Goal: Task Accomplishment & Management: Use online tool/utility

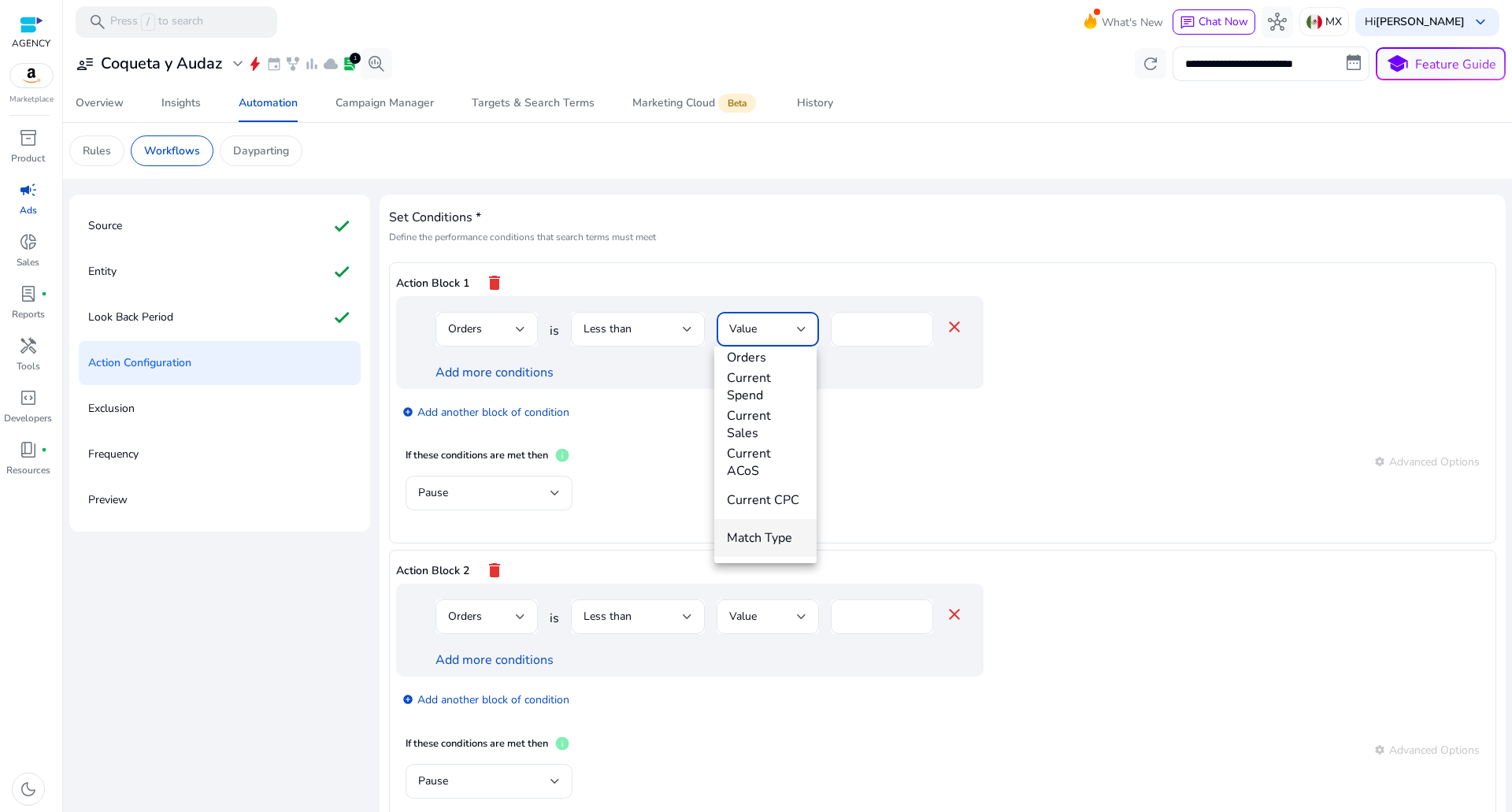
click at [761, 529] on span "Match Type" at bounding box center [765, 537] width 77 height 17
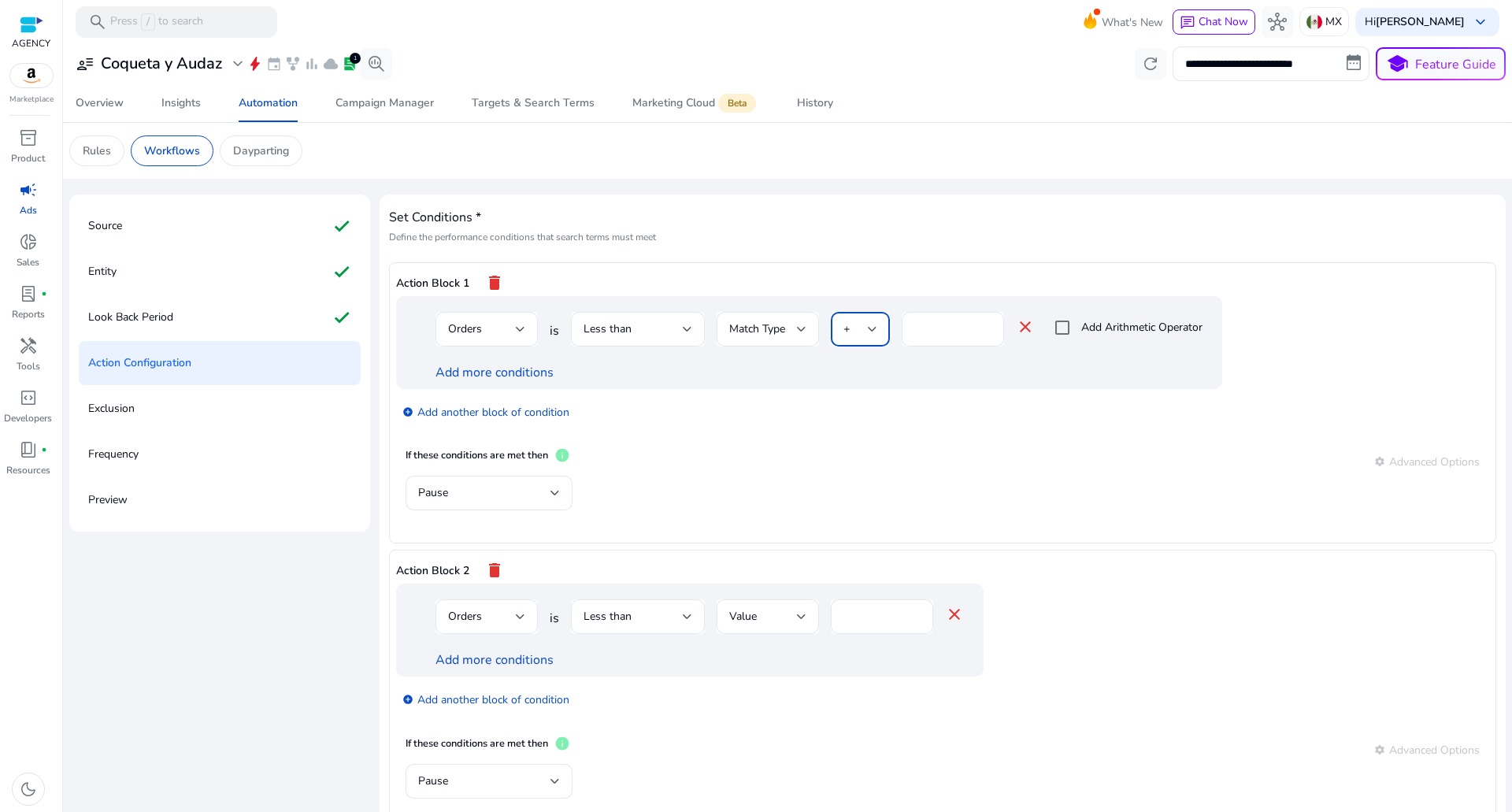
click at [859, 325] on div "+" at bounding box center [855, 329] width 24 height 17
click at [857, 327] on div at bounding box center [756, 406] width 1512 height 812
click at [926, 330] on input "*" at bounding box center [952, 329] width 77 height 17
click at [1018, 329] on mat-icon "close" at bounding box center [1025, 326] width 19 height 19
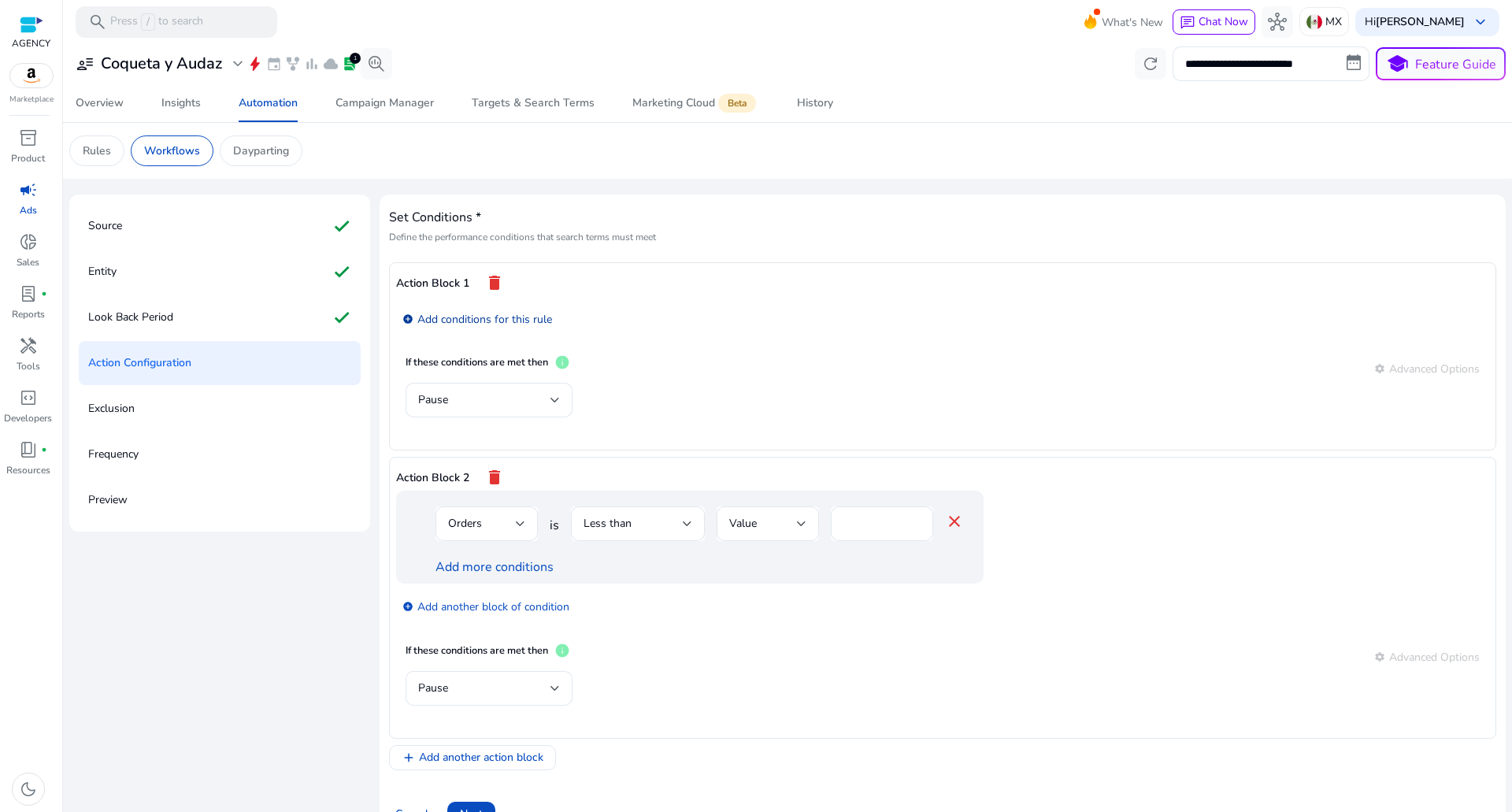
click at [474, 311] on link "add_circle Add conditions for this rule" at bounding box center [477, 319] width 150 height 18
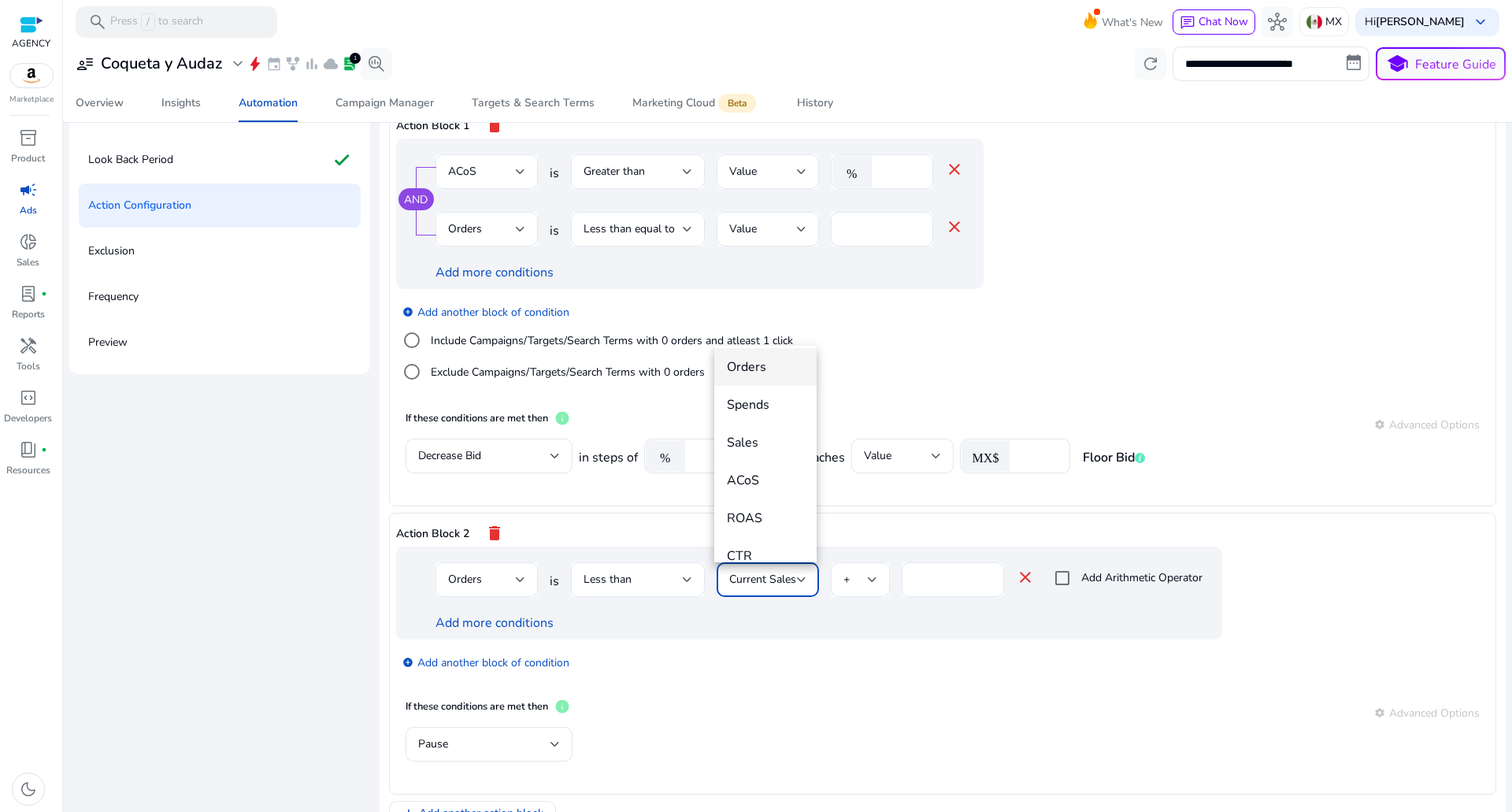
click at [749, 368] on span "Orders" at bounding box center [765, 367] width 77 height 17
click at [484, 624] on link "Add more conditions" at bounding box center [494, 622] width 118 height 17
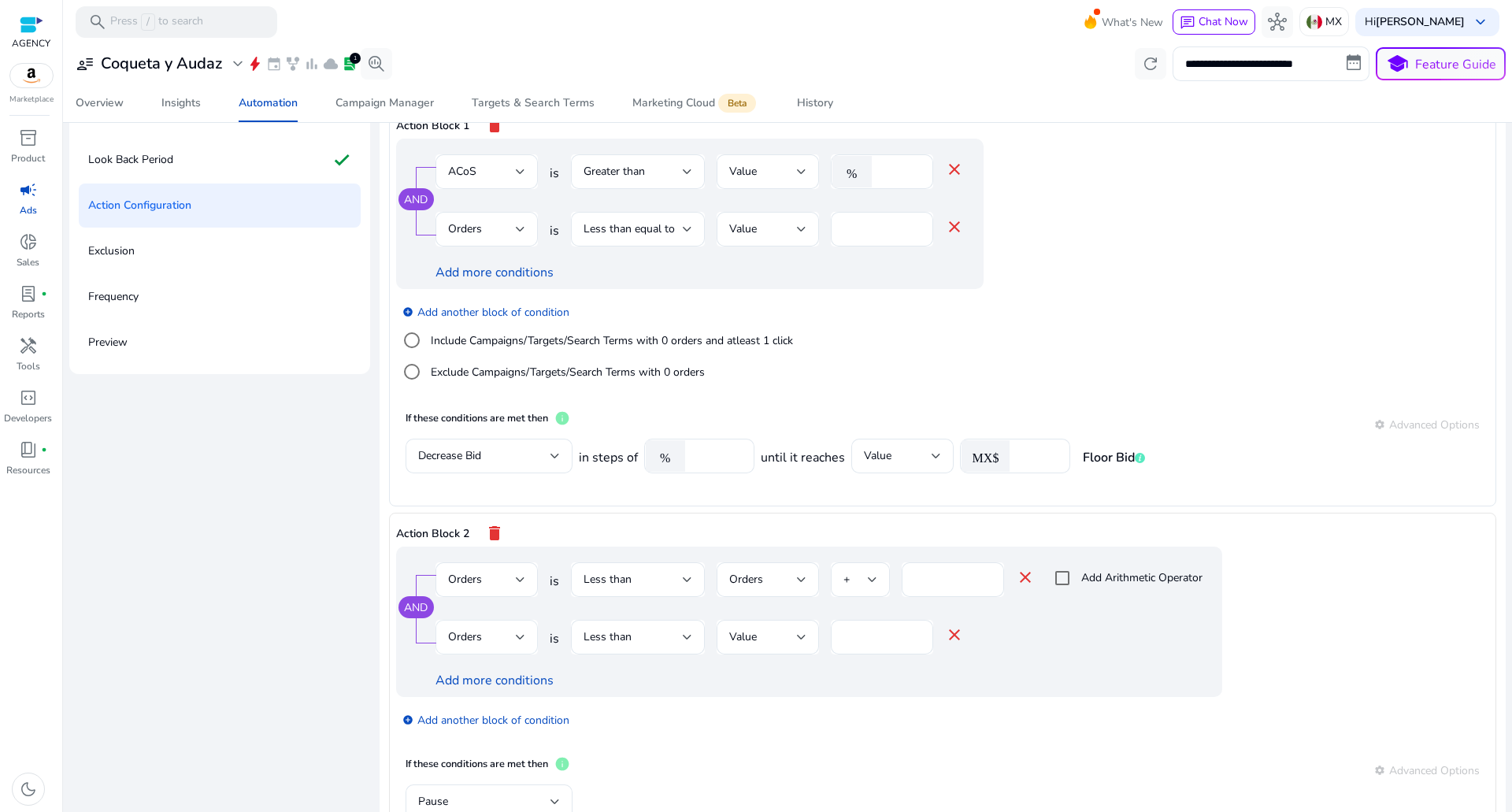
click at [492, 636] on div "Orders" at bounding box center [482, 637] width 68 height 17
click at [476, 572] on span "Spends" at bounding box center [484, 579] width 77 height 17
click at [508, 629] on div "Spends" at bounding box center [482, 637] width 68 height 17
click at [476, 572] on span "ACoS" at bounding box center [484, 576] width 77 height 17
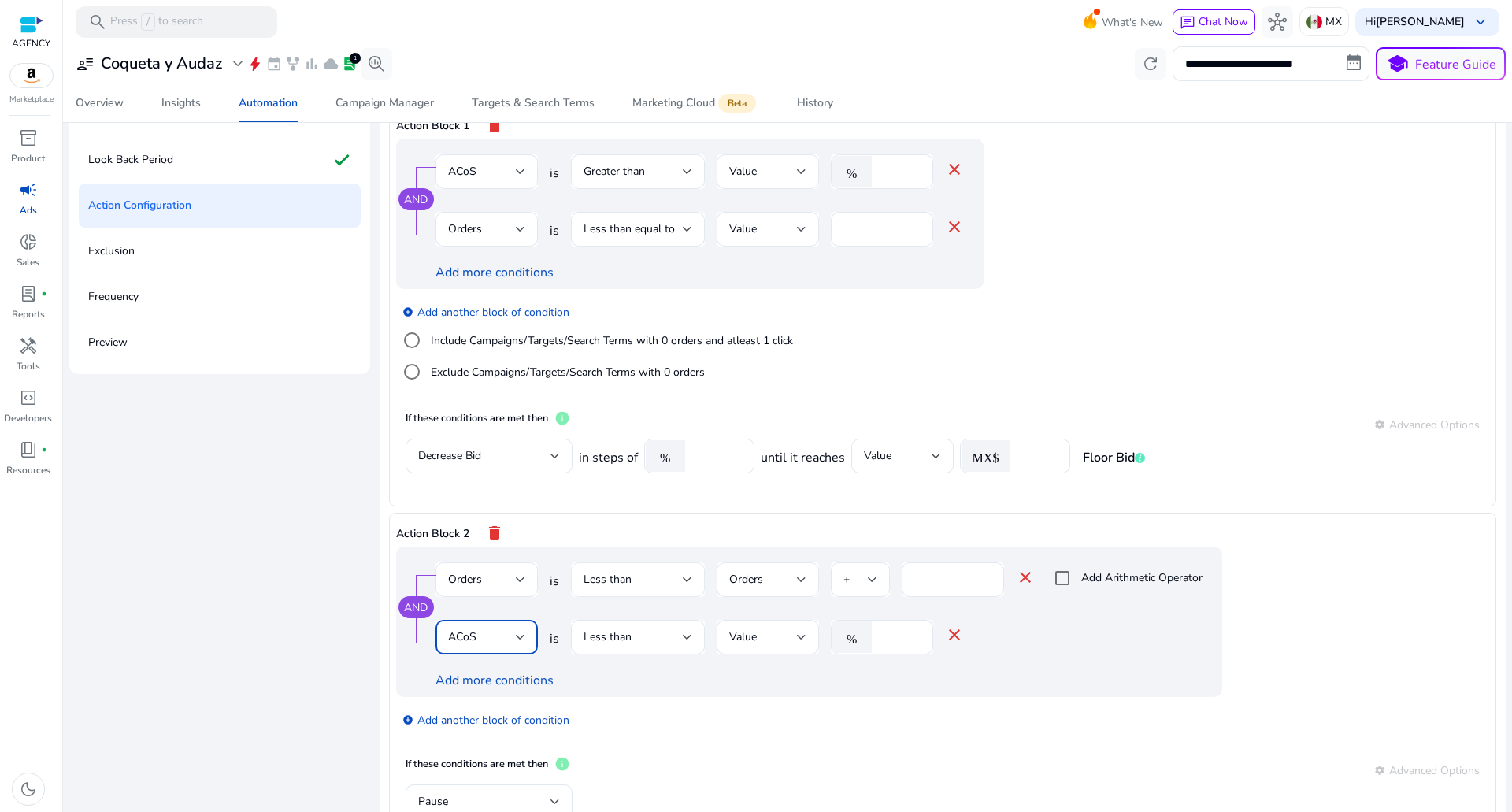
click at [659, 588] on div "Less than" at bounding box center [638, 579] width 108 height 19
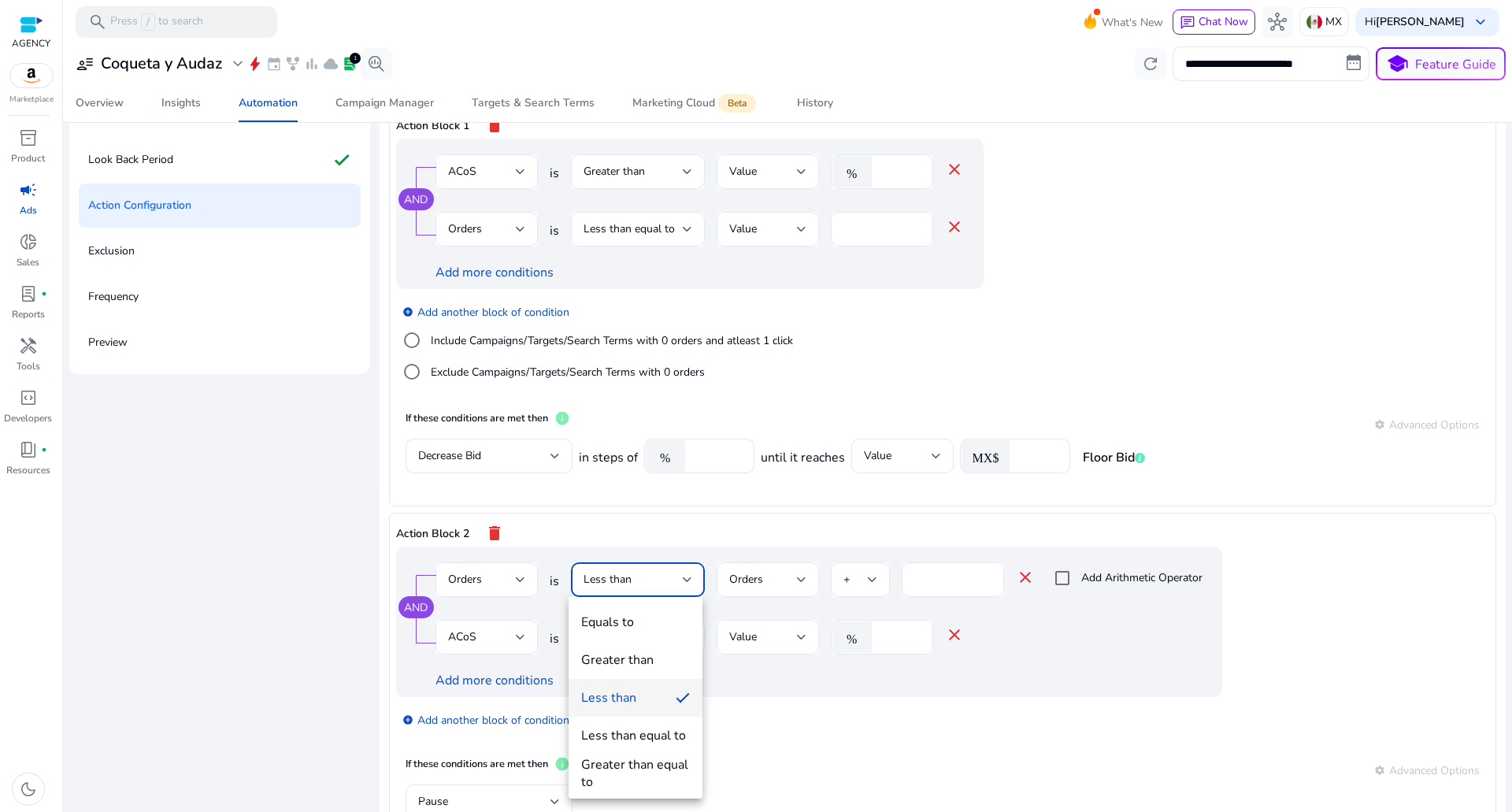
click at [621, 666] on div "Greater than" at bounding box center [618, 660] width 73 height 17
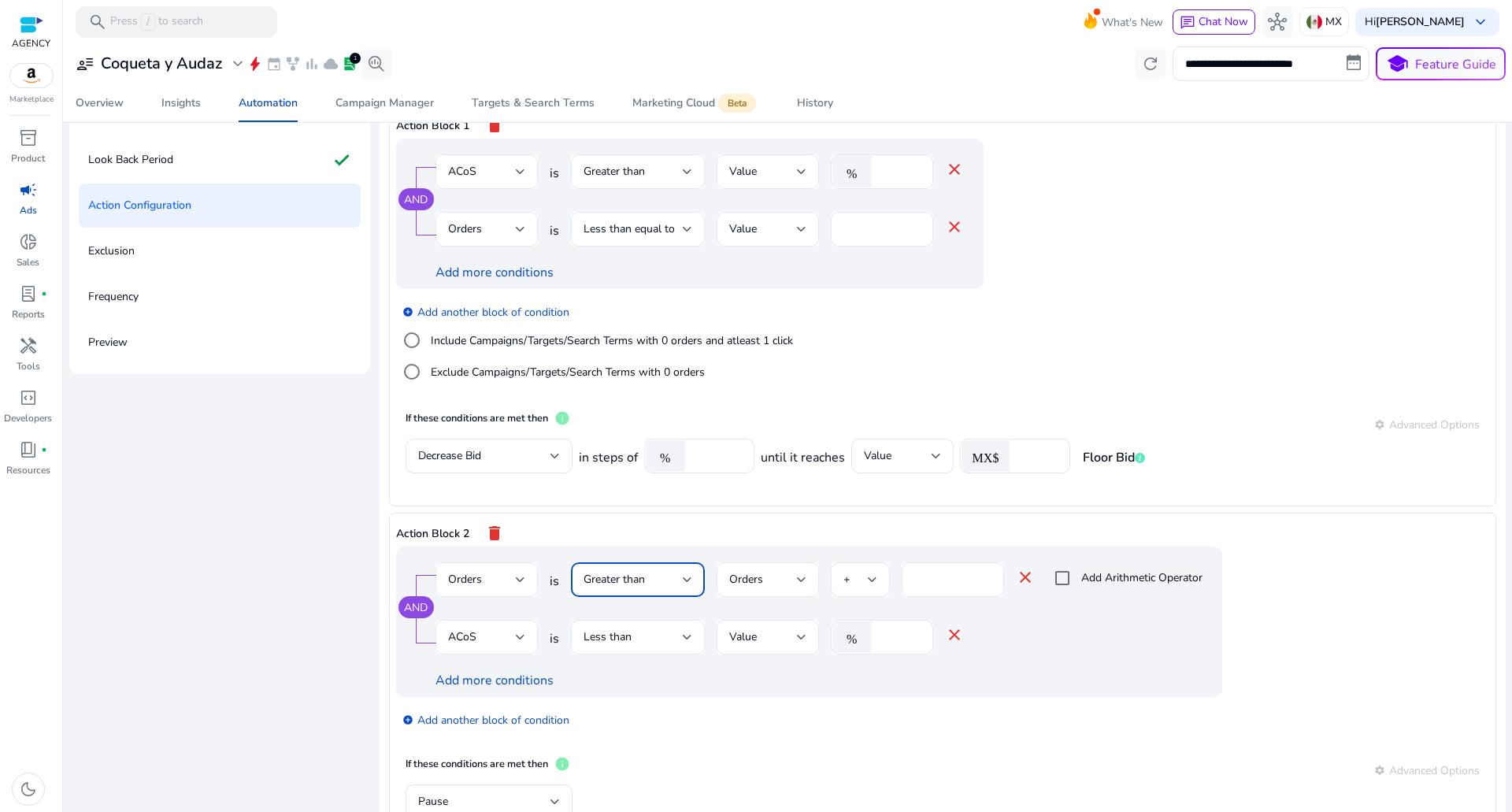
click at [797, 572] on div at bounding box center [802, 579] width 9 height 19
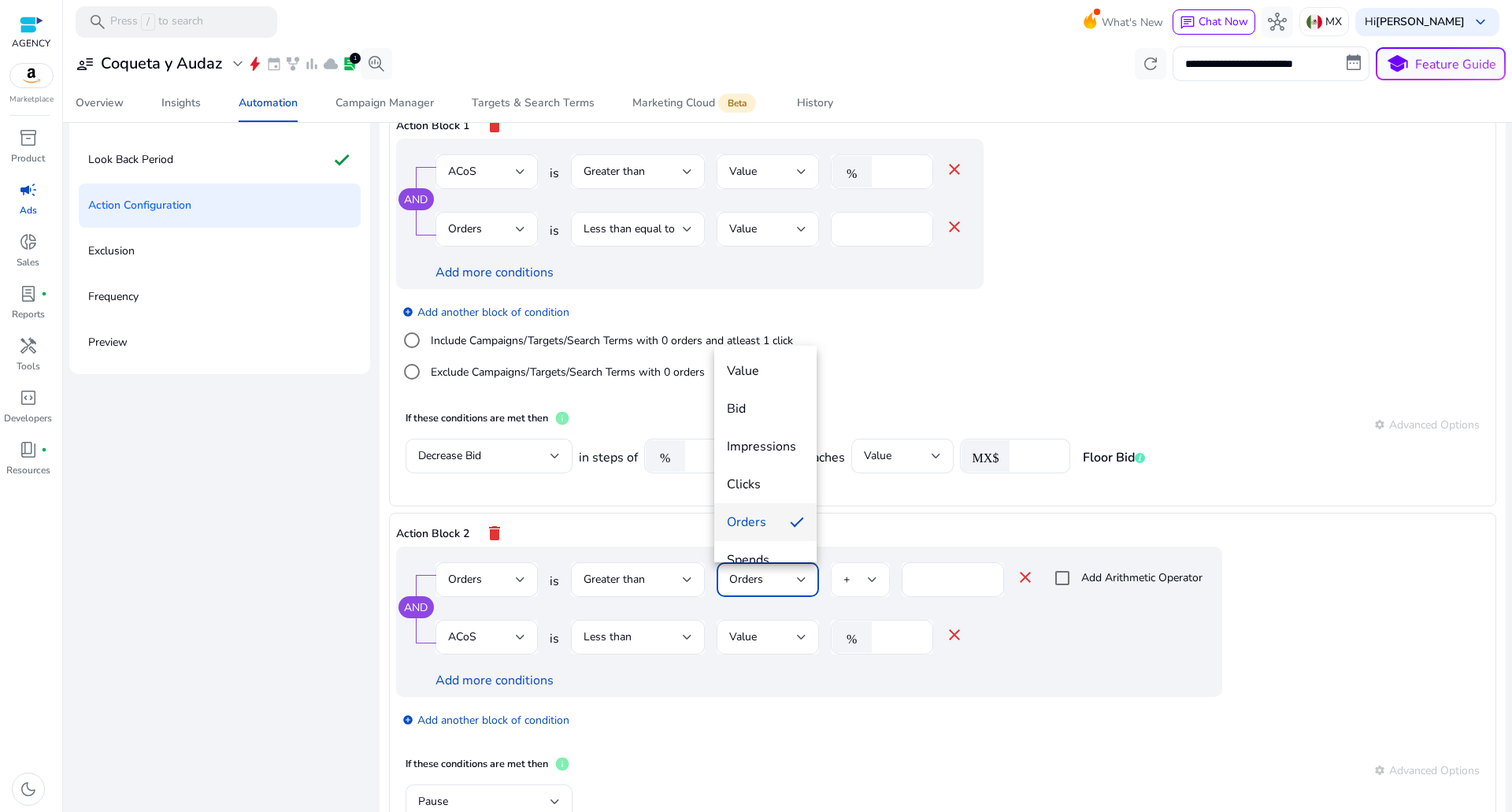
click at [862, 577] on div at bounding box center [756, 406] width 1512 height 812
click at [783, 572] on div "Orders" at bounding box center [763, 579] width 68 height 17
click at [765, 372] on span "Value" at bounding box center [765, 371] width 77 height 17
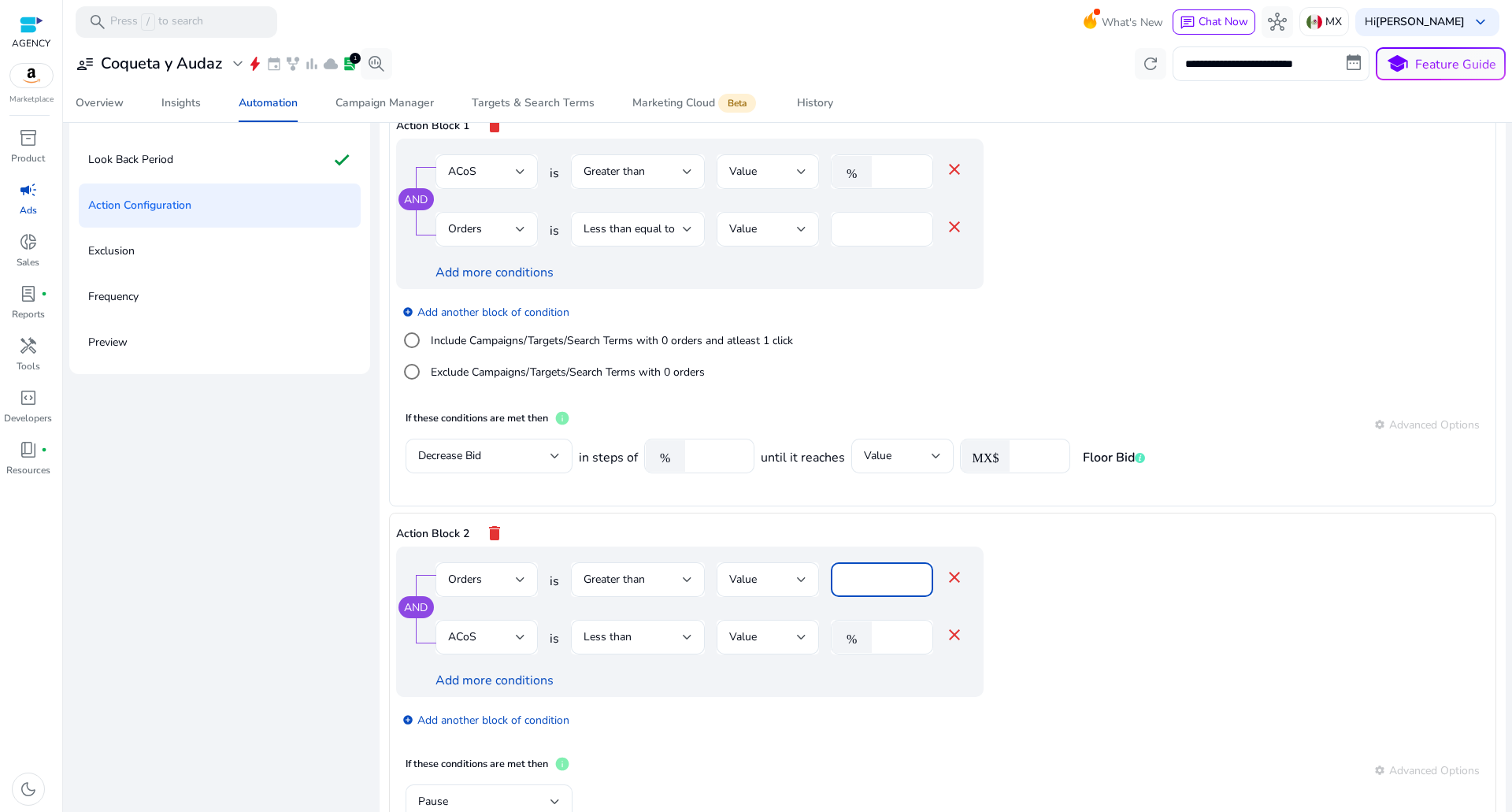
click at [876, 576] on input "*" at bounding box center [882, 579] width 77 height 17
drag, startPoint x: 876, startPoint y: 576, endPoint x: 752, endPoint y: 584, distance: 124.3
click at [769, 582] on div "Orders is Greater than Value * close" at bounding box center [700, 588] width 528 height 51
type input "*"
click at [797, 632] on div at bounding box center [802, 637] width 9 height 19
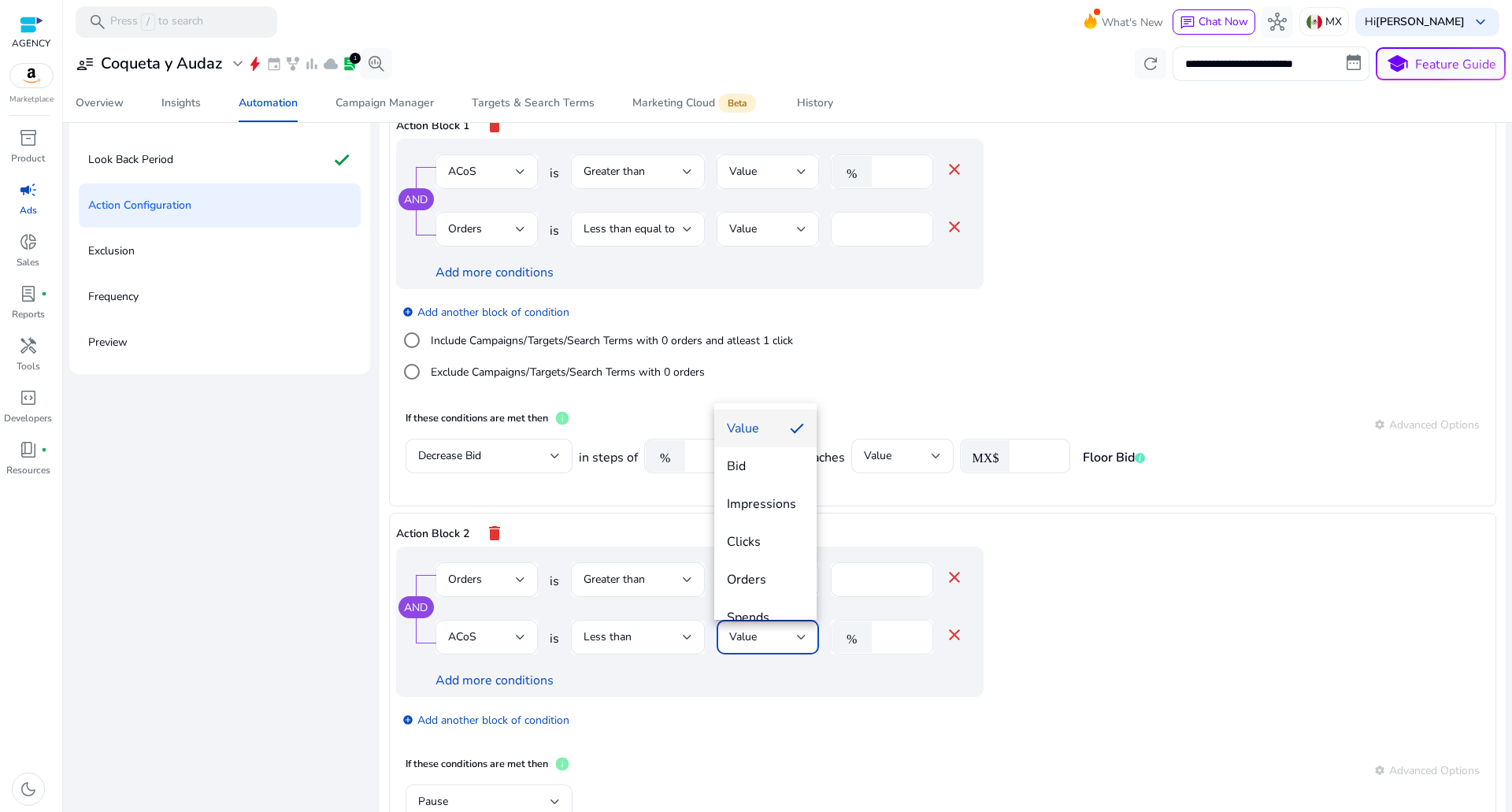
click at [884, 646] on div at bounding box center [756, 406] width 1512 height 812
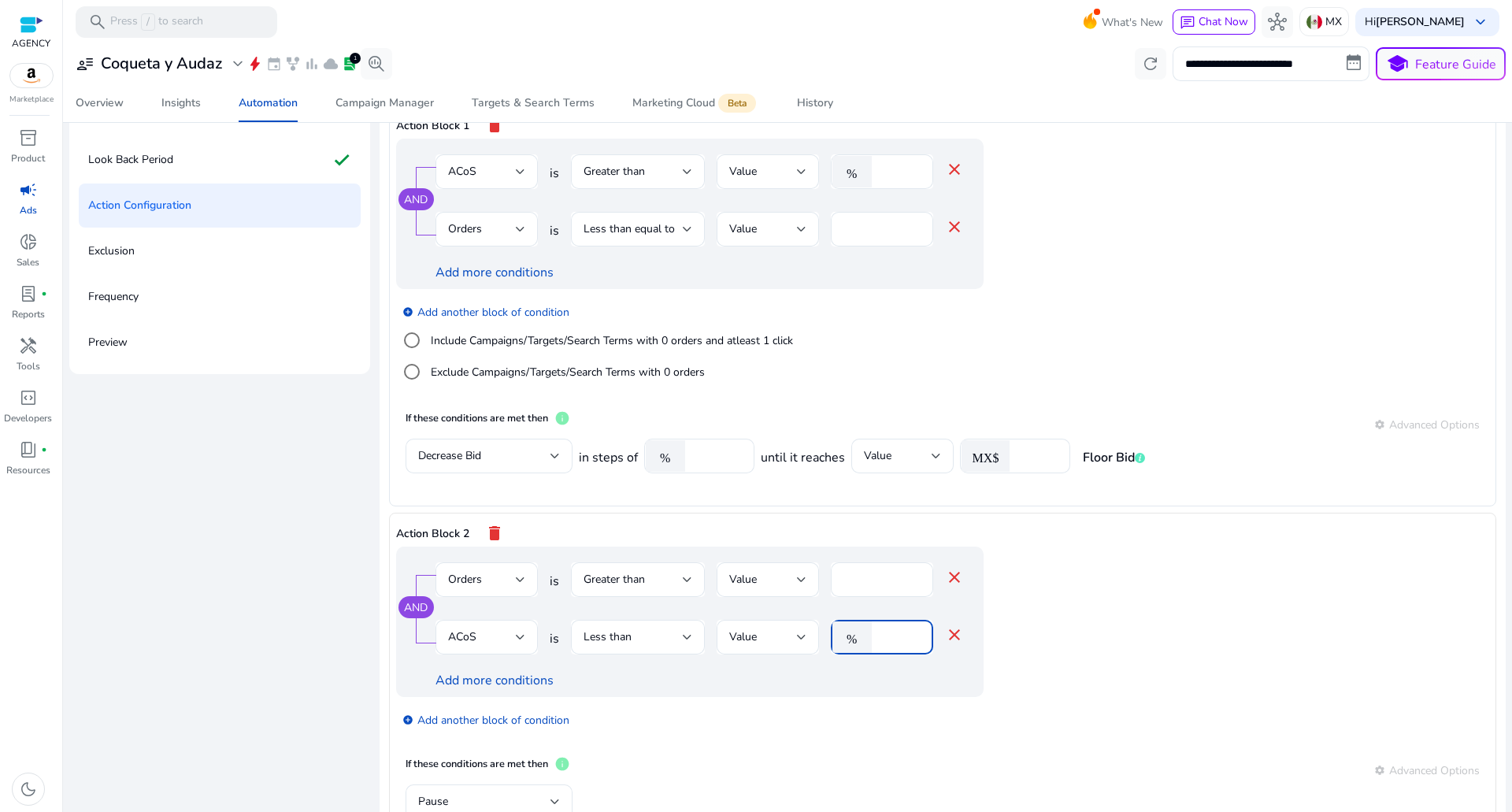
click at [889, 635] on input "*" at bounding box center [899, 637] width 41 height 17
type input "**"
click at [620, 632] on span "Less than" at bounding box center [608, 637] width 48 height 15
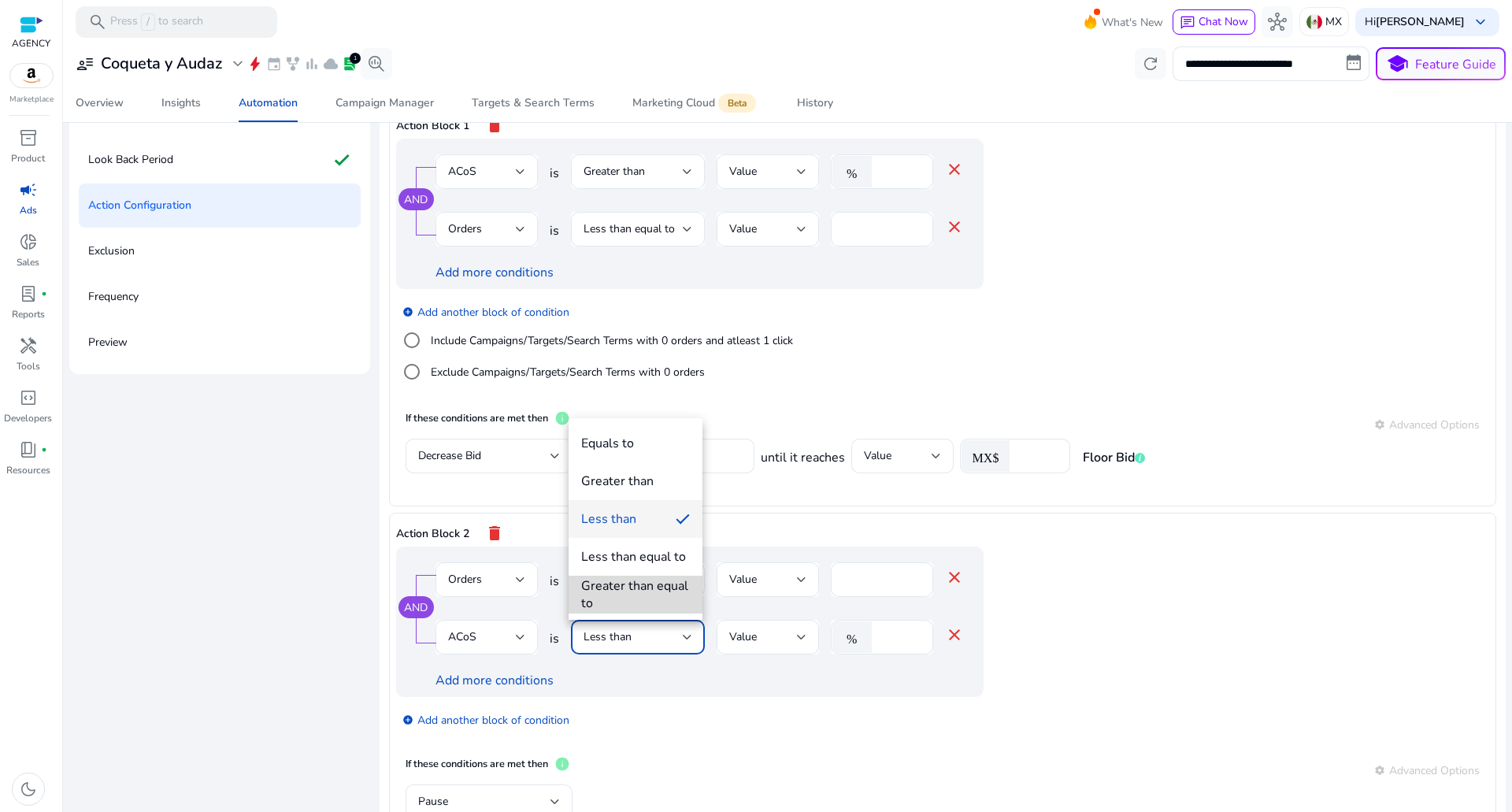
click at [621, 584] on div "Greater than equal to" at bounding box center [635, 594] width 108 height 35
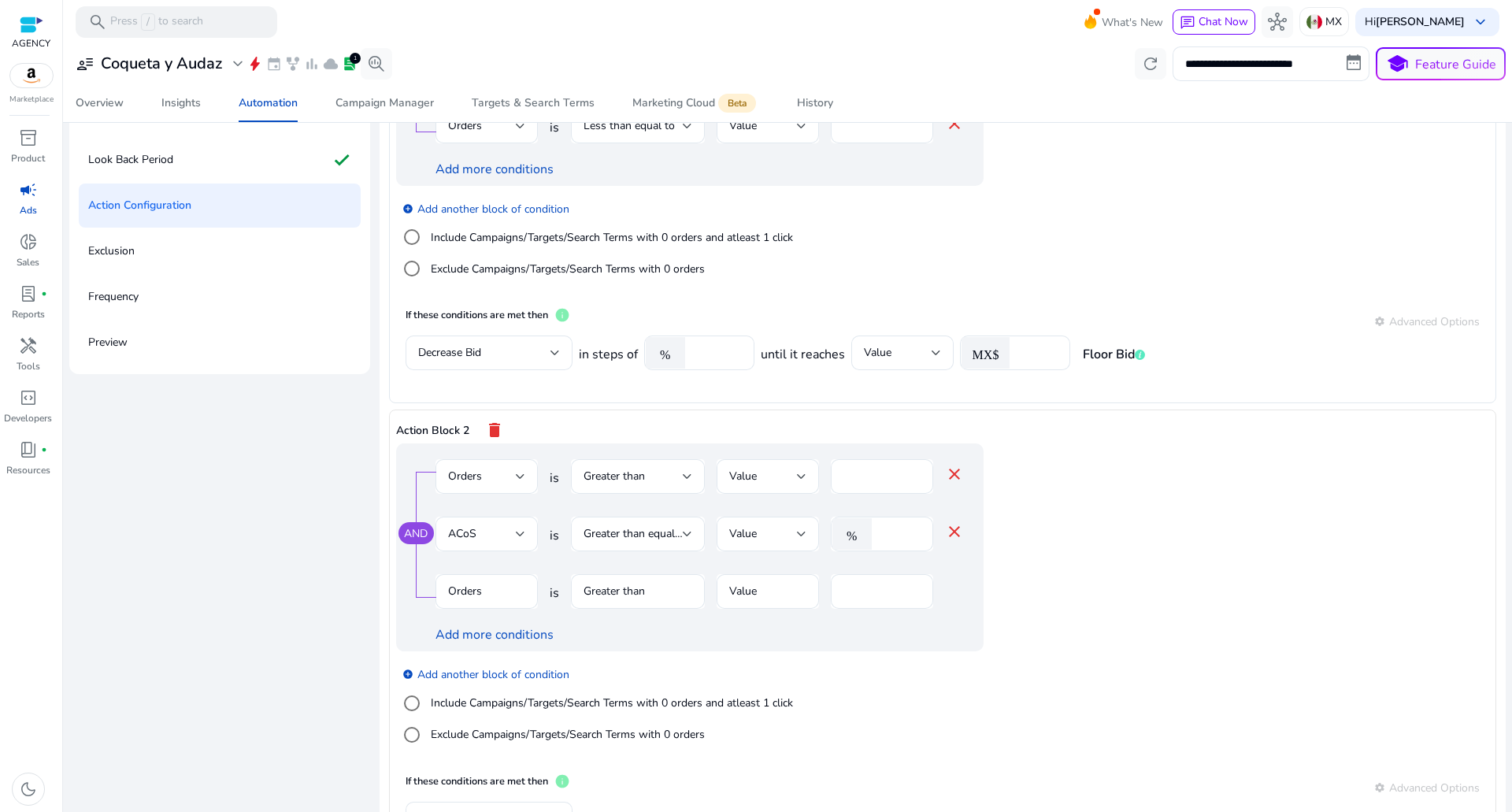
scroll to position [157, 0]
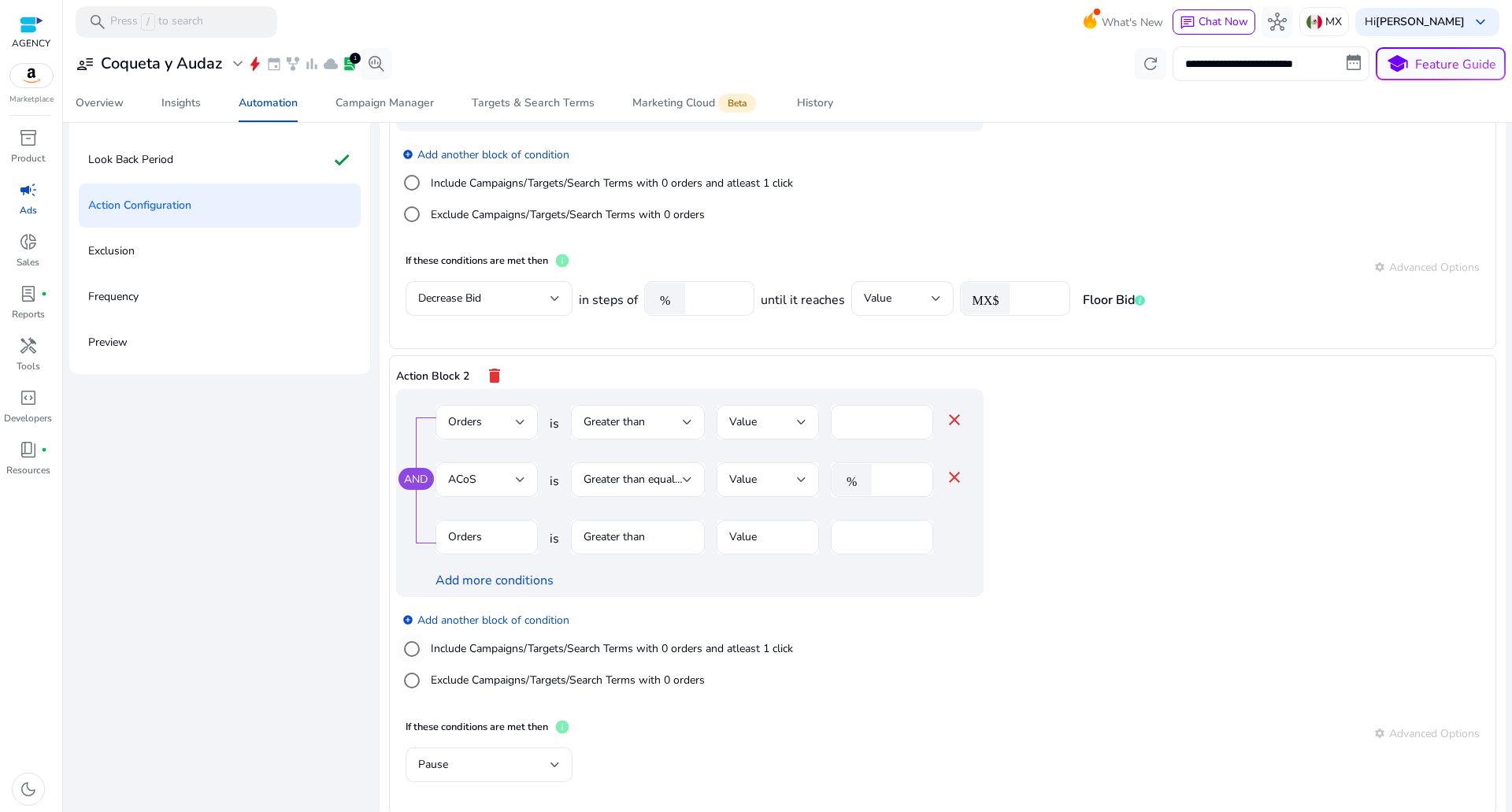
click at [512, 651] on label "Include Campaigns/Targets/Search Terms with 0 orders and atleast 1 click" at bounding box center [609, 648] width 365 height 17
click at [956, 532] on mat-icon "close" at bounding box center [954, 534] width 19 height 19
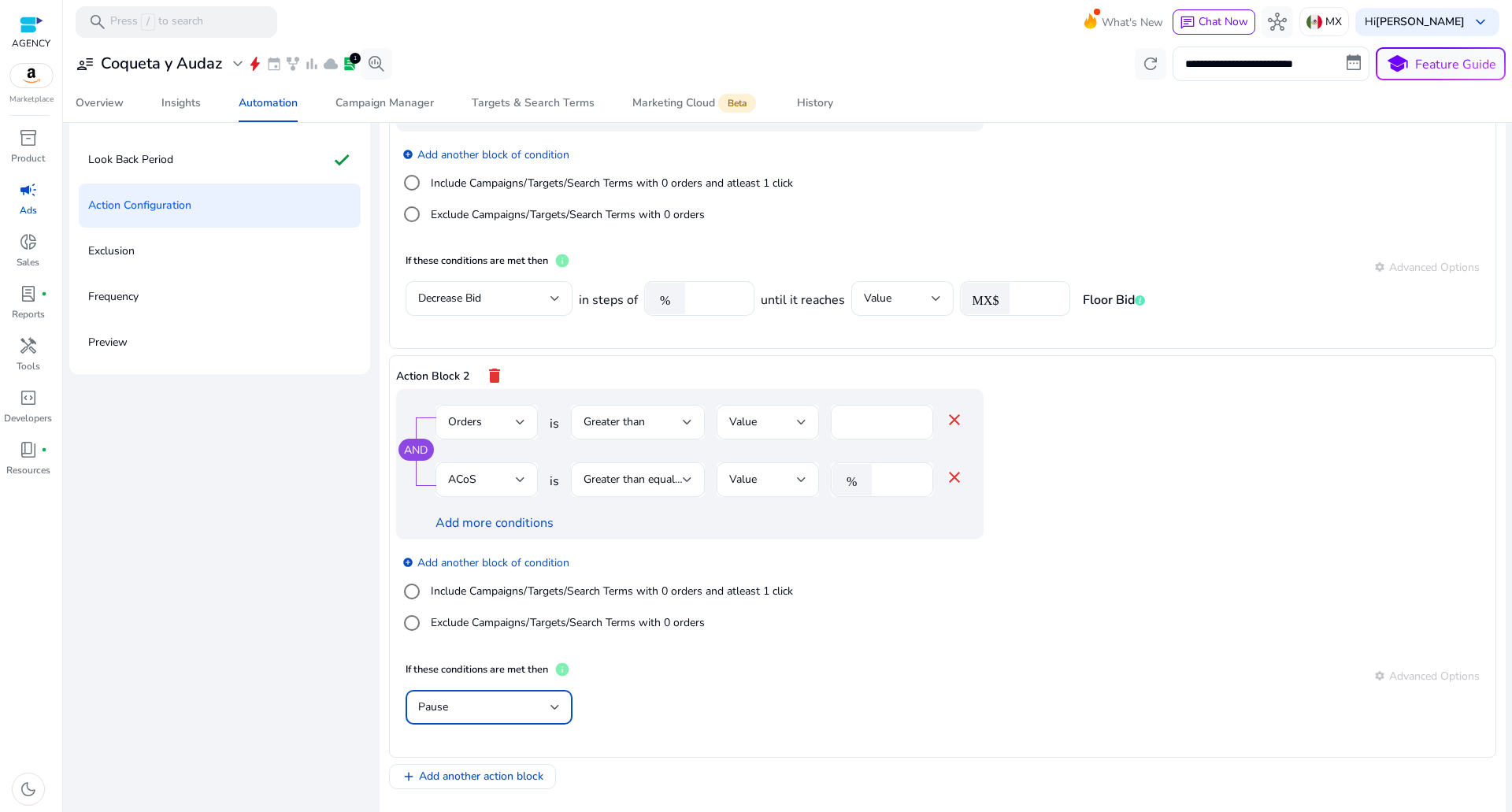
click at [515, 698] on div "Pause" at bounding box center [489, 707] width 142 height 19
click at [499, 624] on span "Increase Bid" at bounding box center [487, 627] width 142 height 17
click at [705, 701] on input "****" at bounding box center [717, 707] width 49 height 17
type input "**"
click at [1028, 717] on div "****" at bounding box center [1038, 707] width 40 height 35
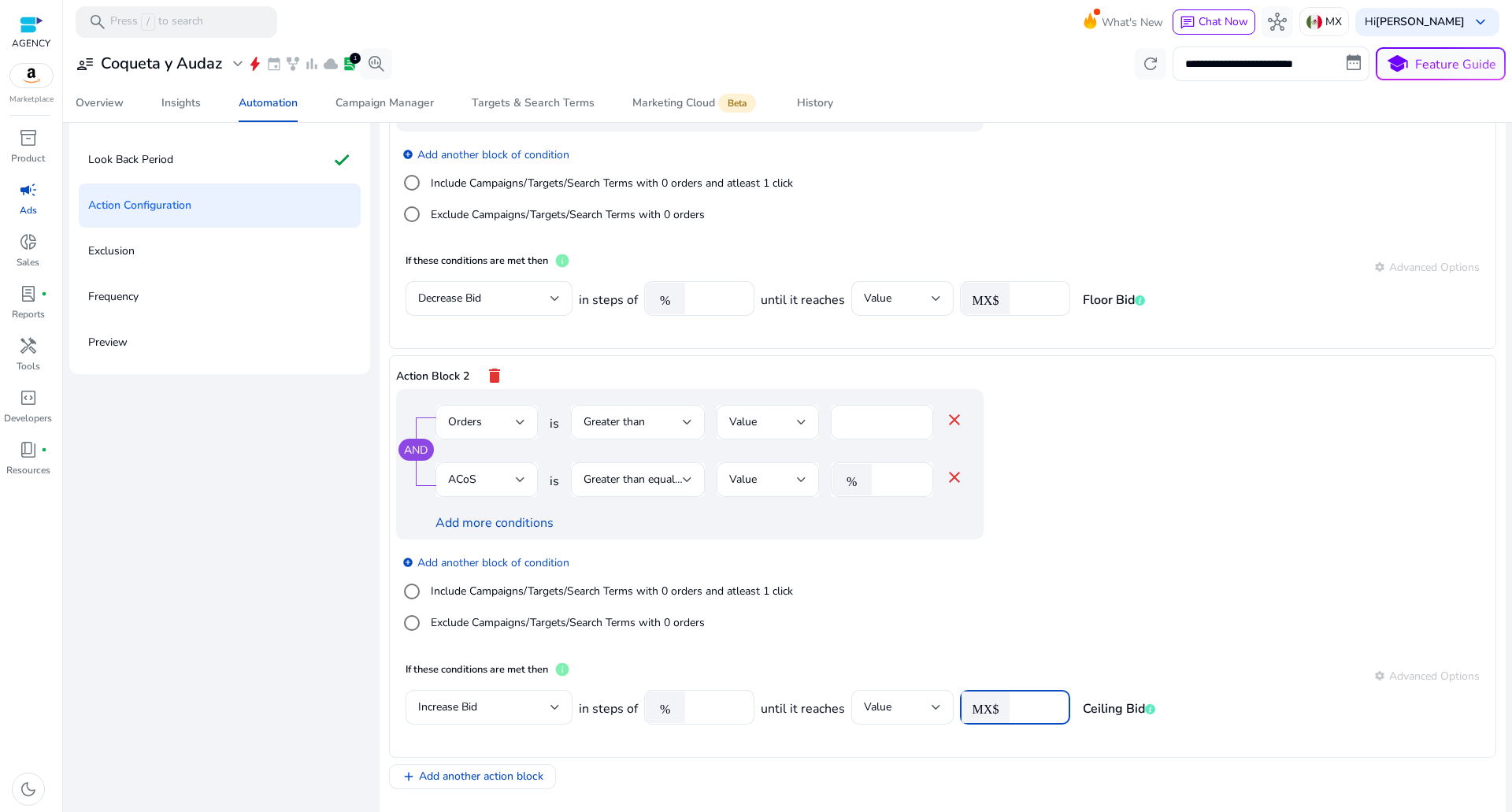
type input "*"
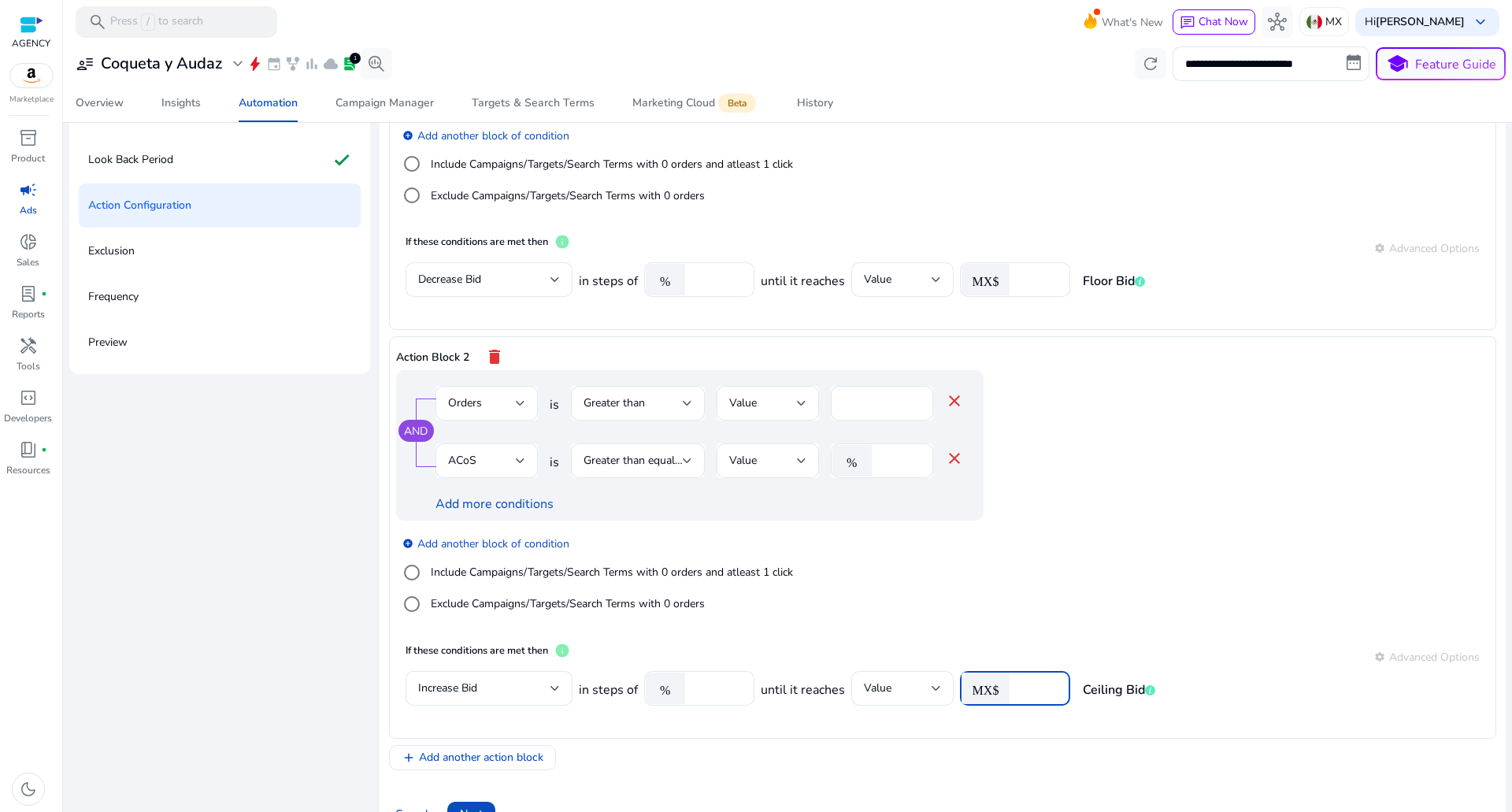
scroll to position [195, 0]
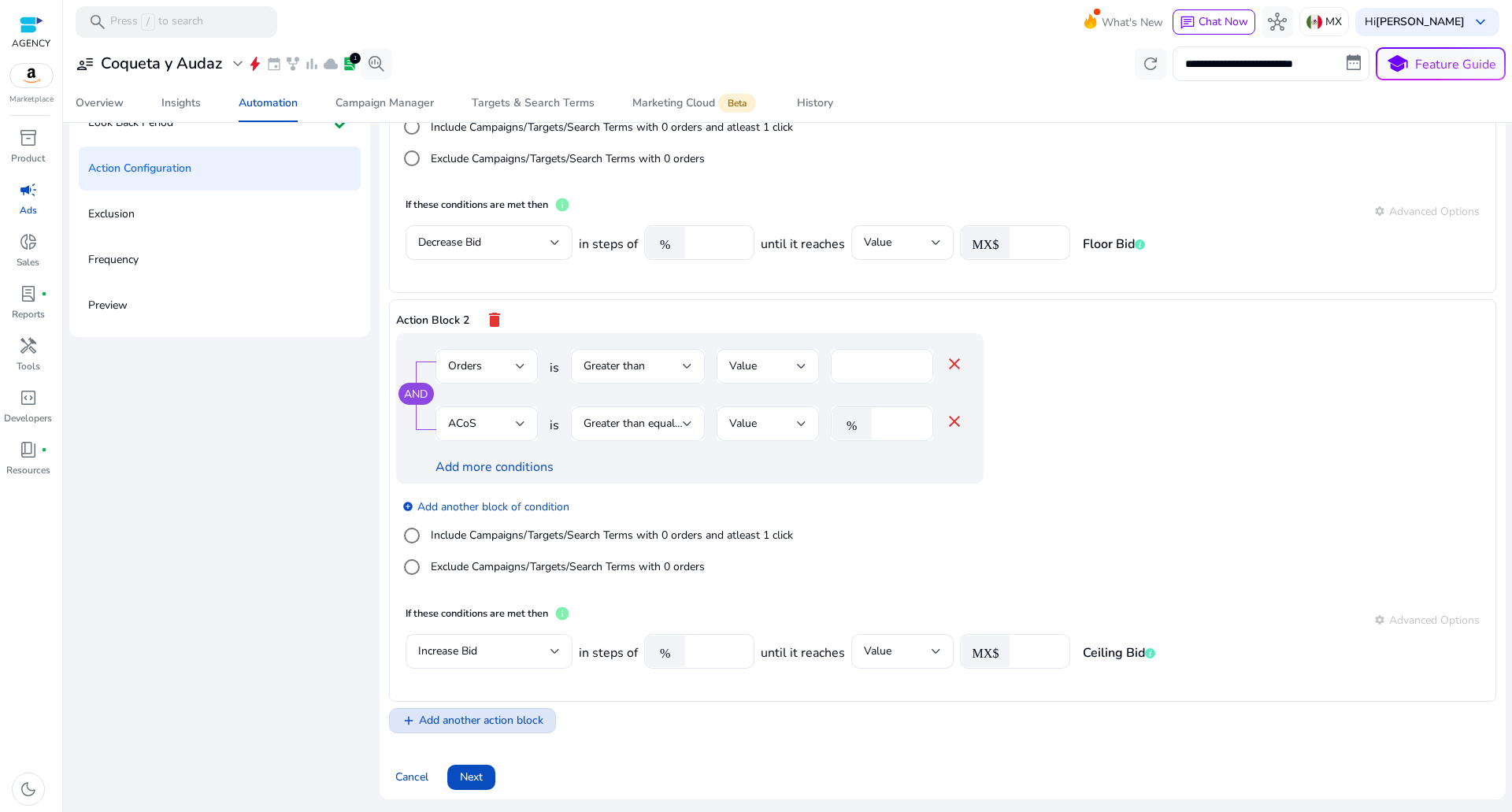
click at [513, 722] on span "Add another action block" at bounding box center [481, 720] width 124 height 17
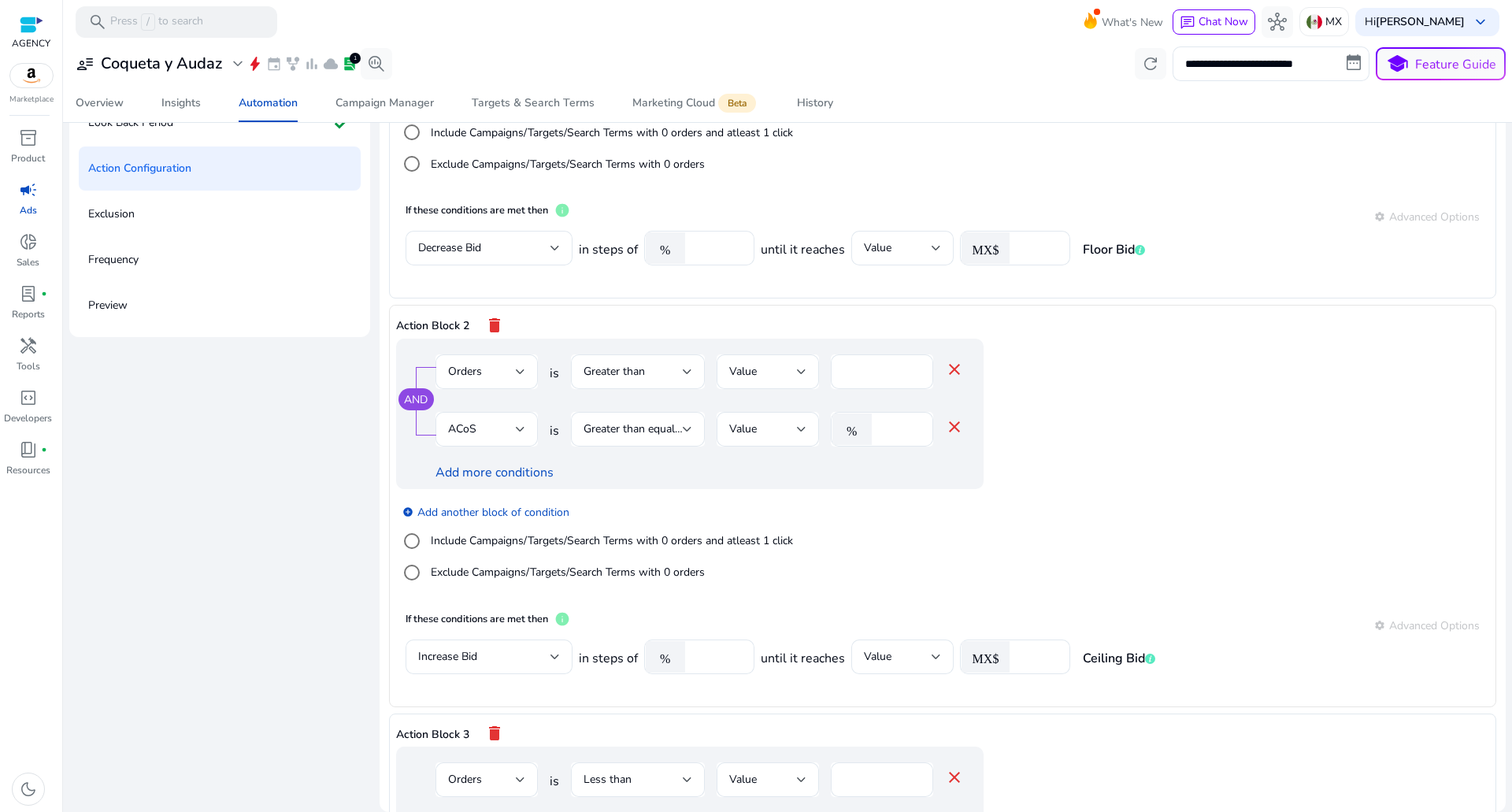
scroll to position [149, 0]
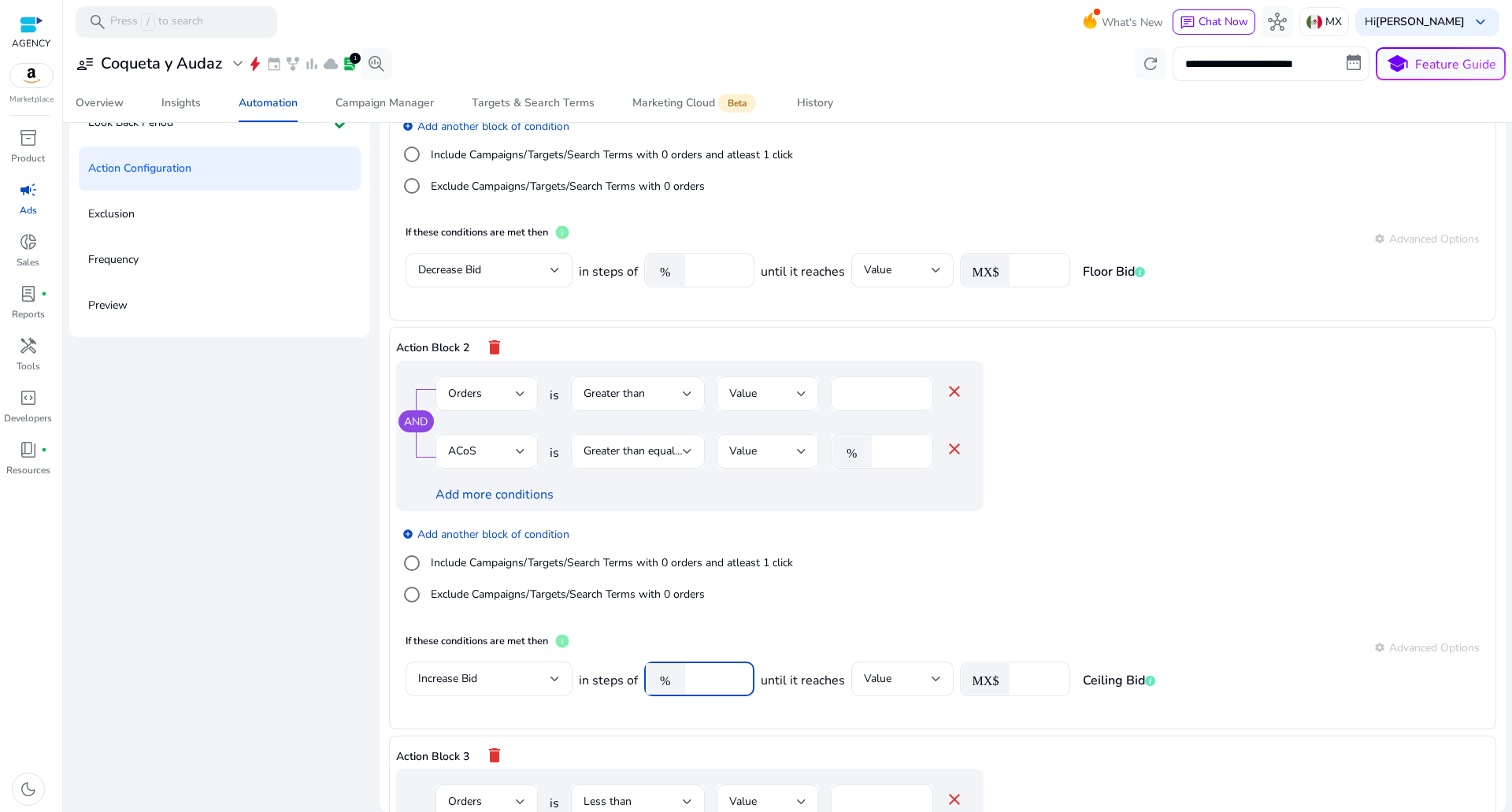
drag, startPoint x: 706, startPoint y: 686, endPoint x: 697, endPoint y: 685, distance: 9.1
click at [696, 685] on input "**" at bounding box center [717, 678] width 49 height 17
click at [530, 685] on div "Increase Bid" at bounding box center [484, 678] width 132 height 17
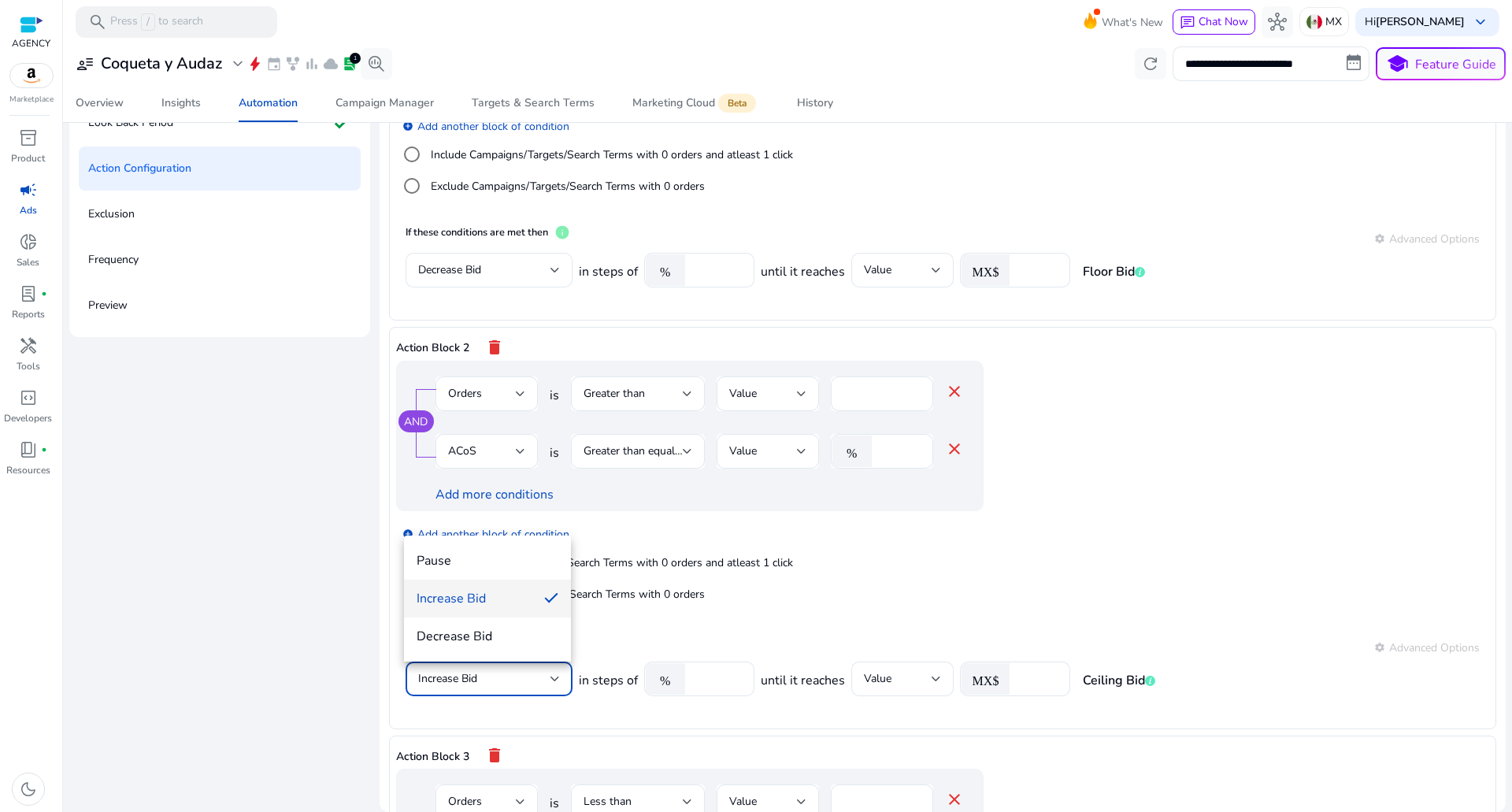
click at [903, 685] on div at bounding box center [756, 406] width 1512 height 812
